Goal: Find specific page/section: Find specific page/section

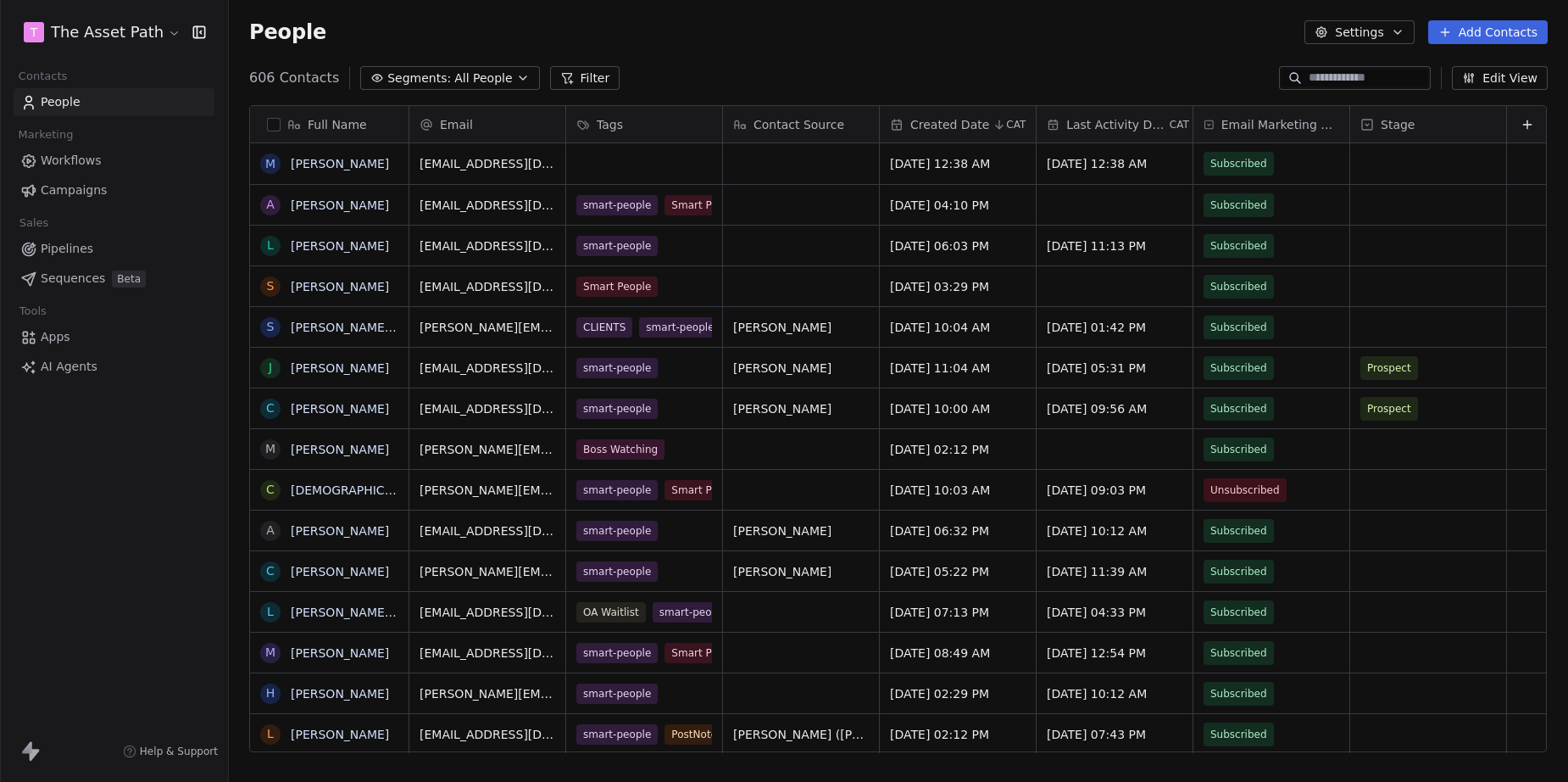
scroll to position [676, 1327]
click at [1309, 81] on input at bounding box center [1368, 78] width 118 height 17
paste input "**********"
type input "**********"
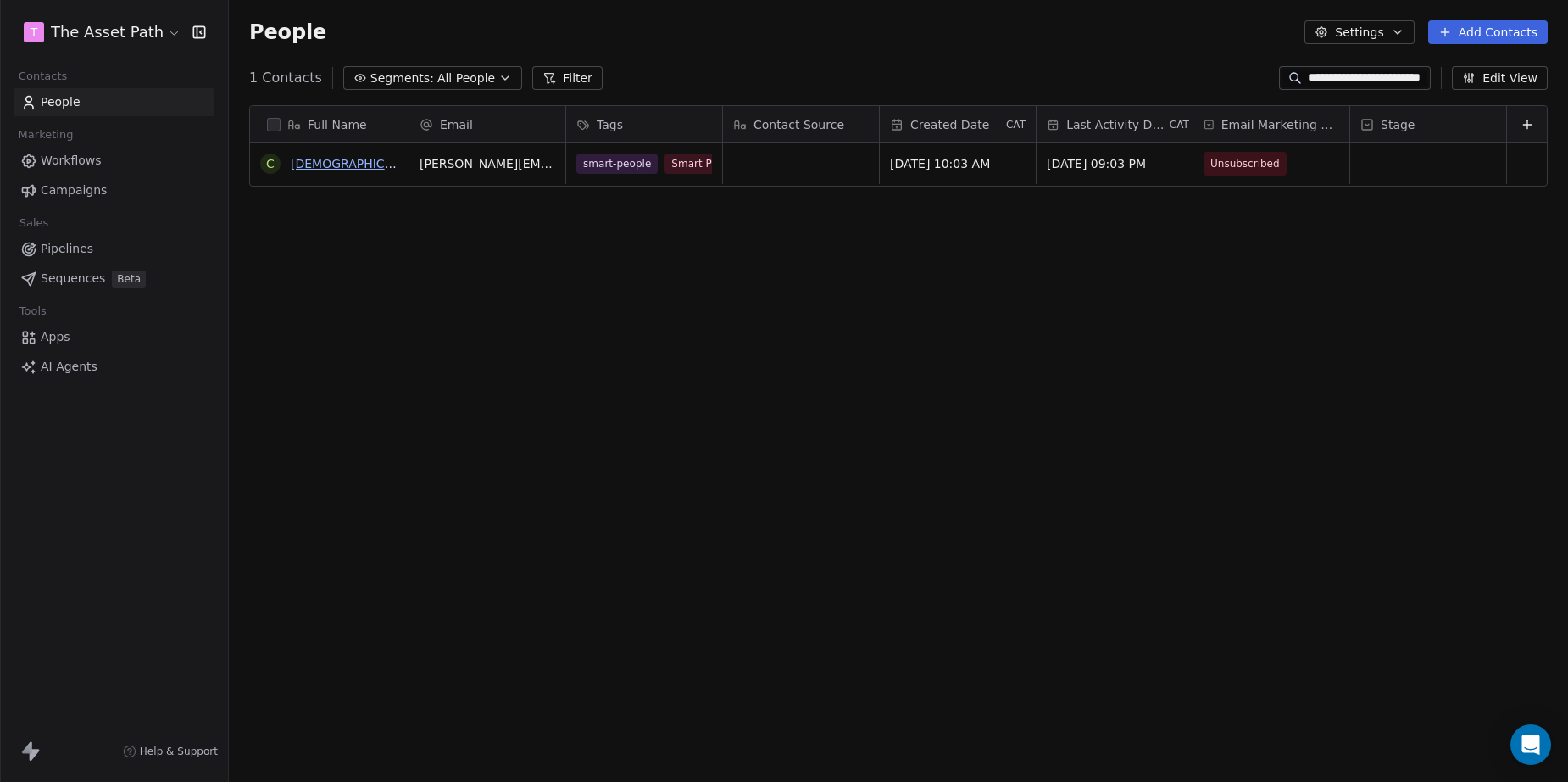
click at [341, 162] on link "[DEMOGRAPHIC_DATA][PERSON_NAME]" at bounding box center [407, 164] width 233 height 13
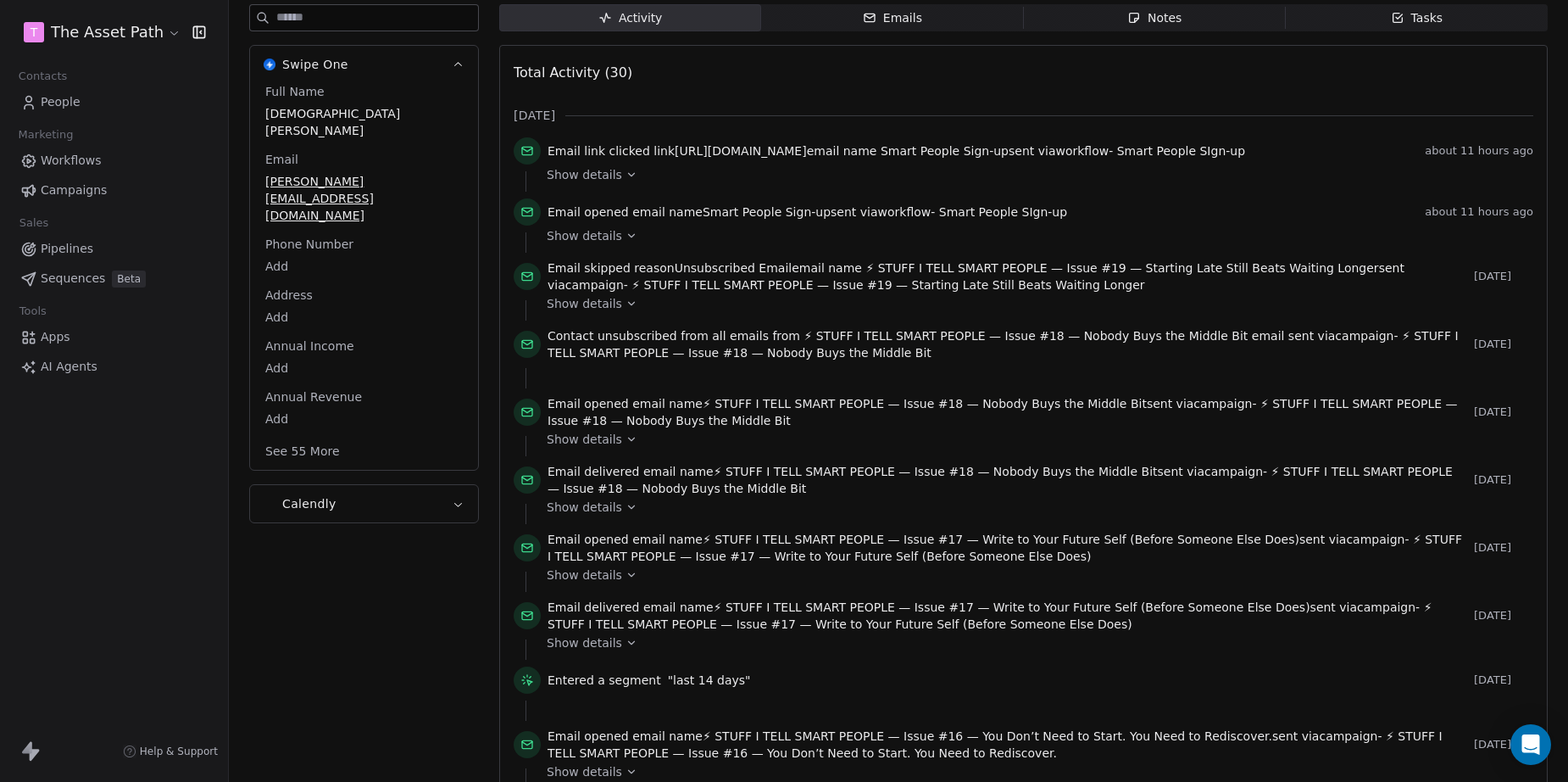
scroll to position [203, 0]
click at [626, 242] on icon at bounding box center [631, 236] width 12 height 12
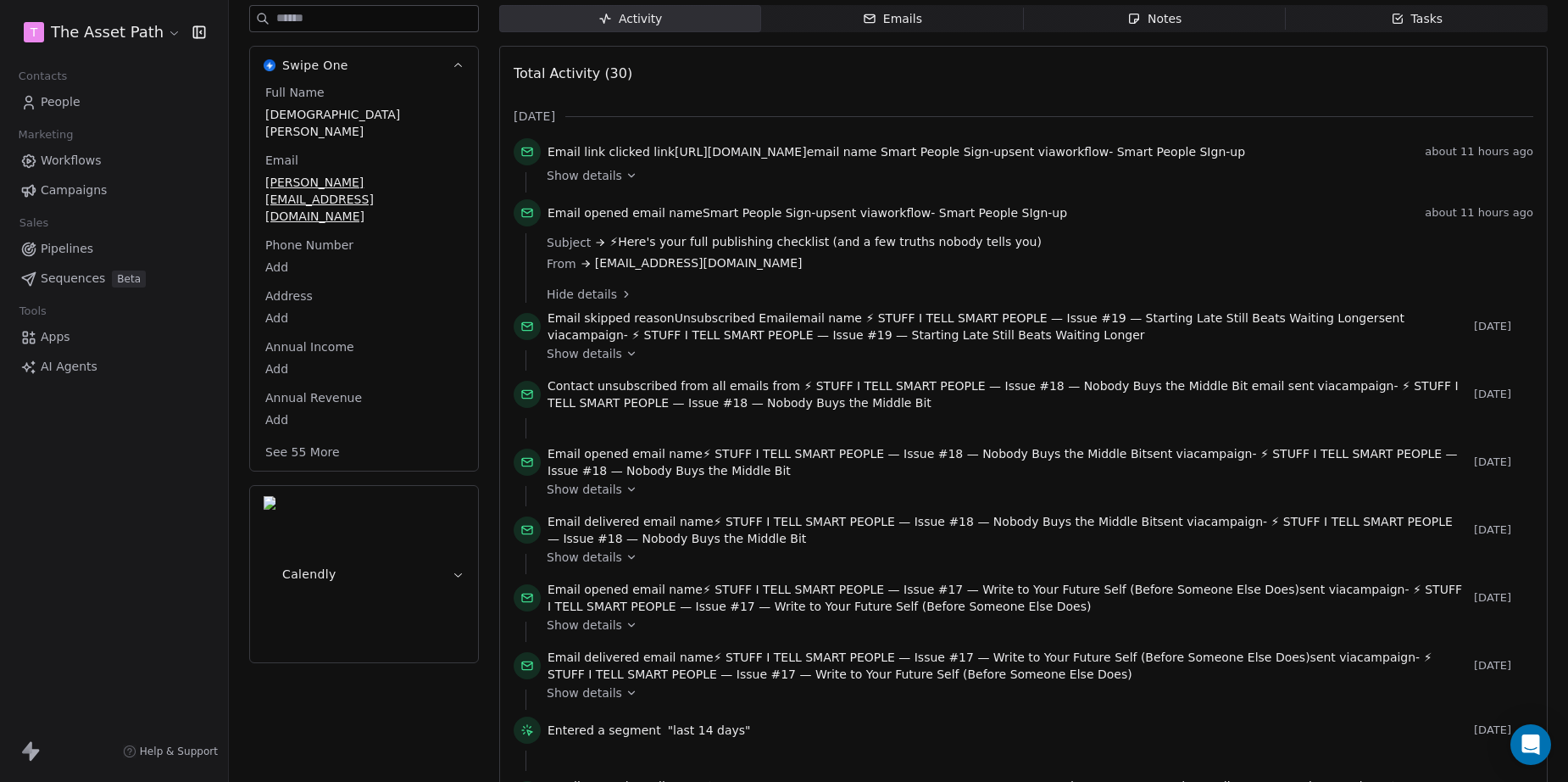
click at [626, 181] on icon at bounding box center [631, 175] width 12 height 12
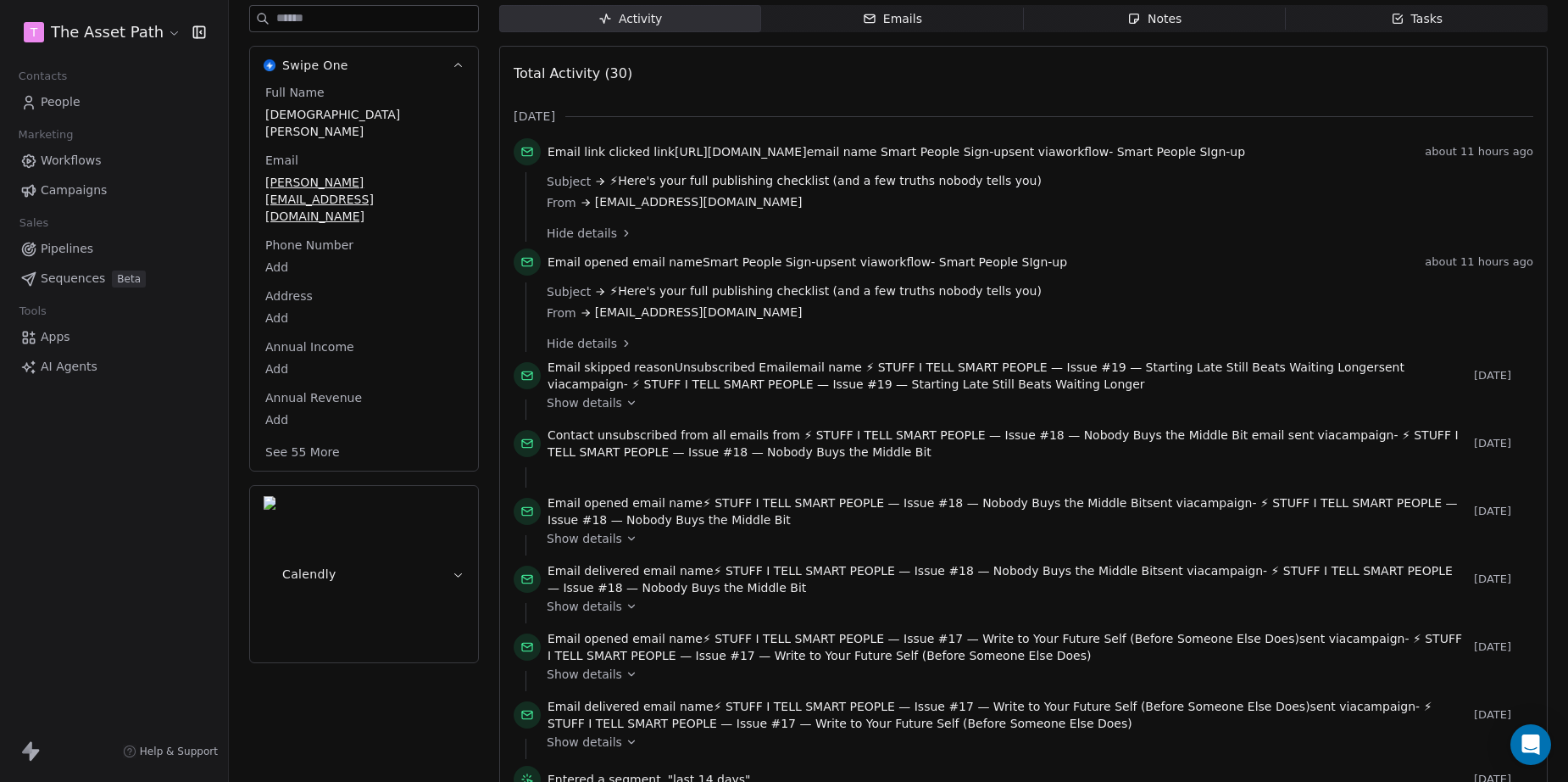
drag, startPoint x: 666, startPoint y: 144, endPoint x: 1208, endPoint y: 140, distance: 542.0
click at [1208, 143] on span "Email link clicked link [URL][DOMAIN_NAME] email name Smart People Sign-up sent…" at bounding box center [896, 151] width 697 height 17
copy span "[URL][DOMAIN_NAME]"
